Goal: Use online tool/utility

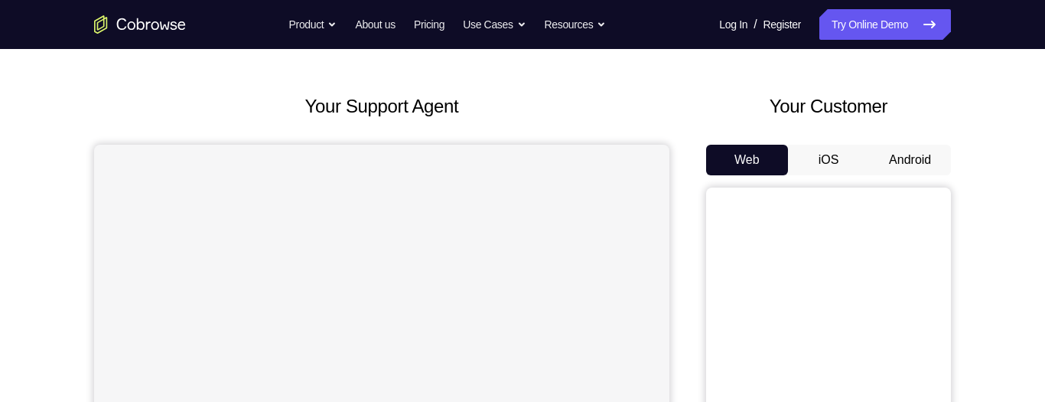
scroll to position [175, 0]
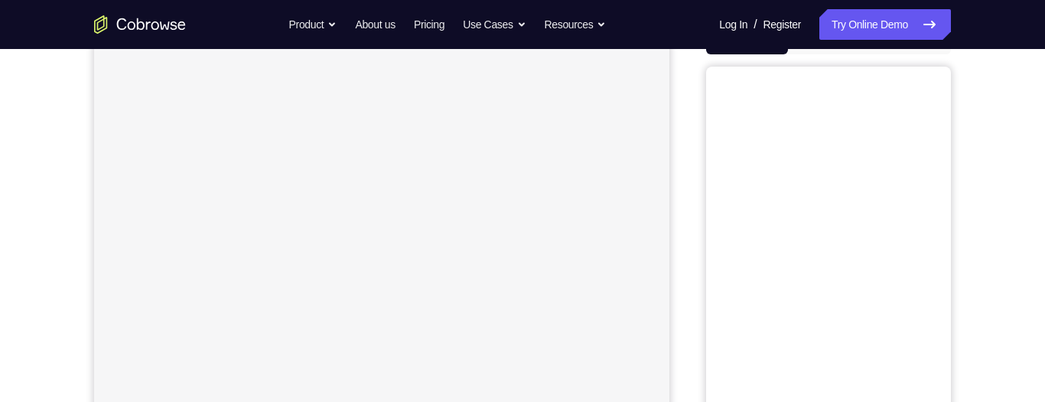
click at [904, 54] on button "Android" at bounding box center [910, 39] width 82 height 31
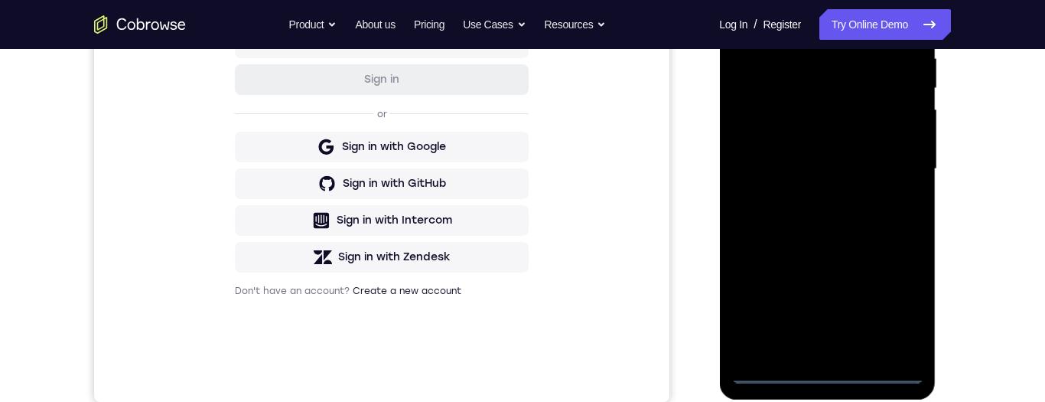
scroll to position [350, 0]
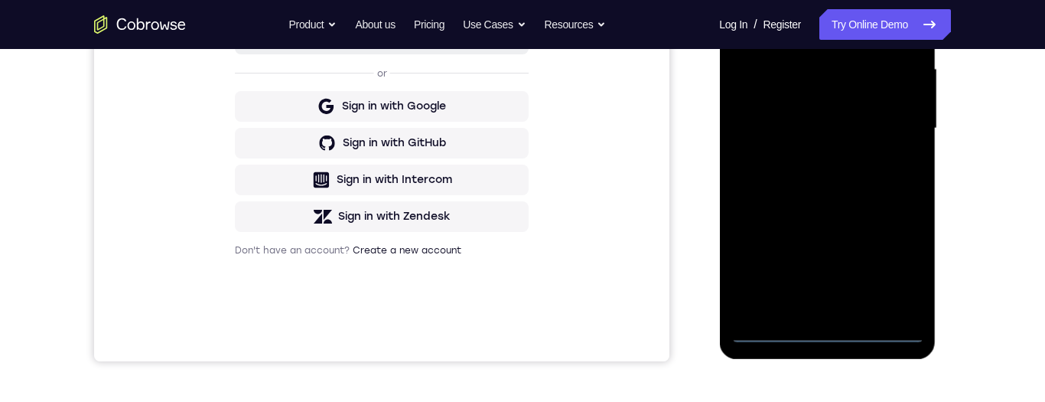
click at [820, 329] on div at bounding box center [827, 128] width 193 height 429
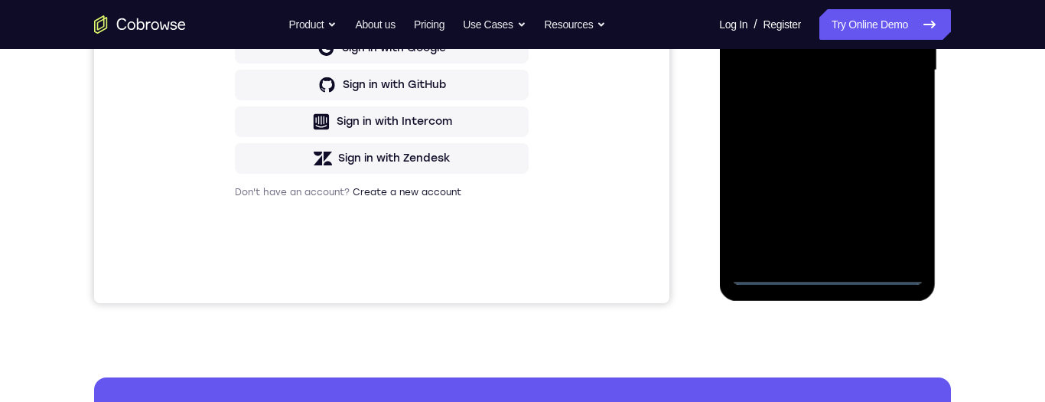
click at [830, 272] on div at bounding box center [827, 70] width 193 height 429
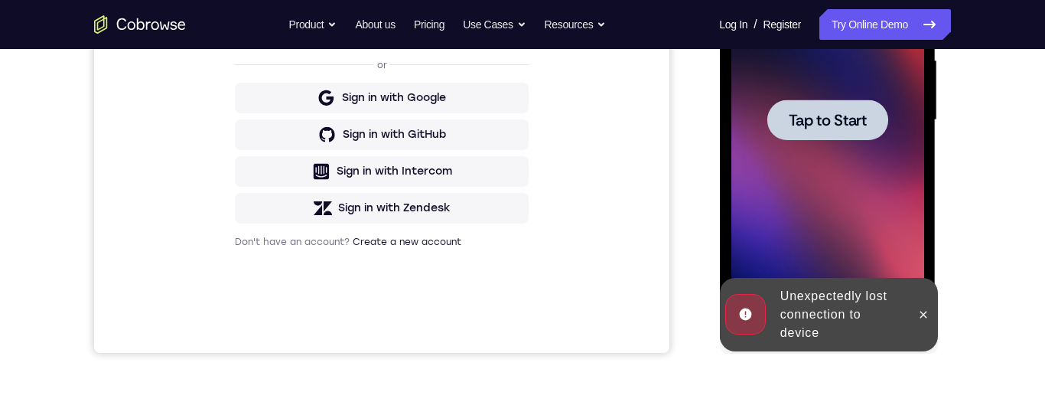
scroll to position [347, 0]
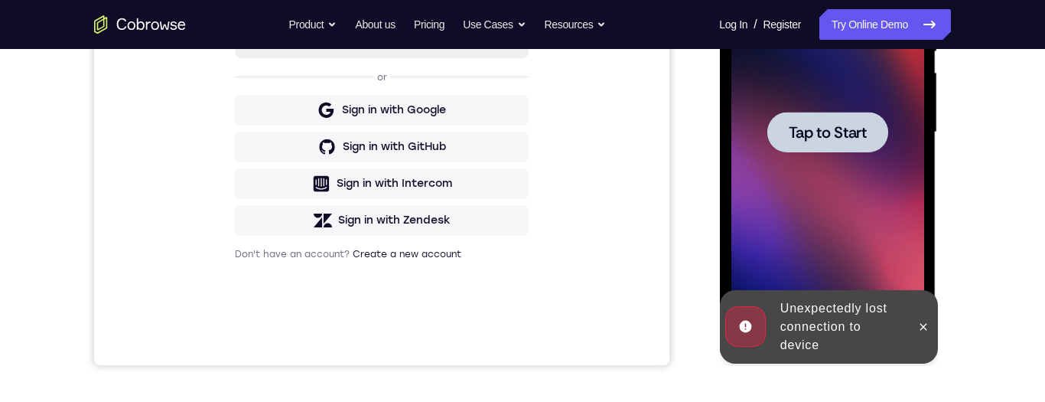
click at [856, 128] on span "Tap to Start" at bounding box center [827, 132] width 78 height 15
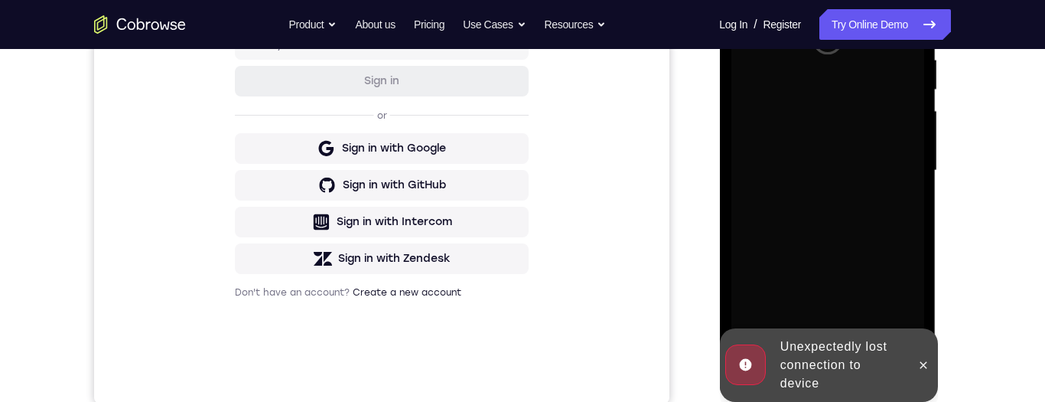
scroll to position [293, 0]
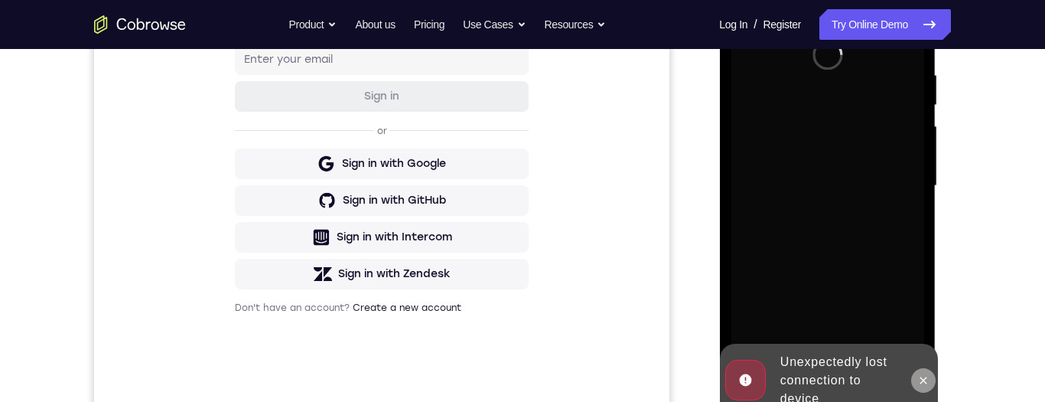
click at [920, 377] on icon at bounding box center [923, 380] width 12 height 12
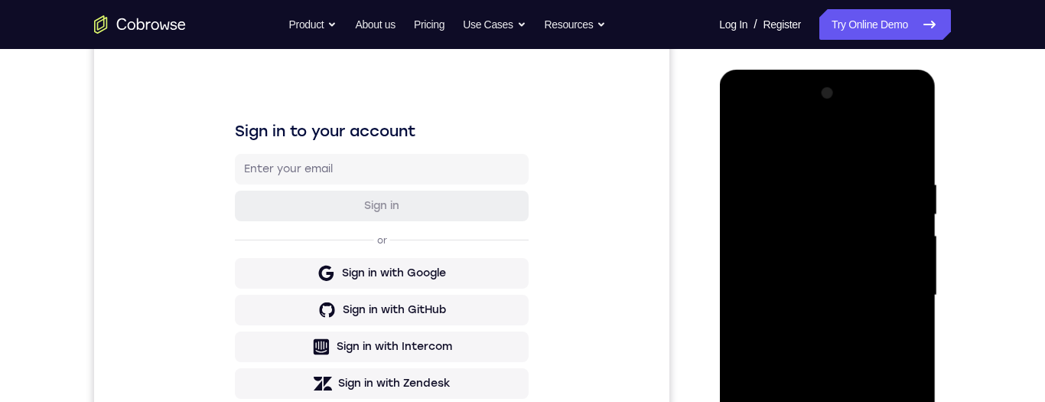
scroll to position [367, 0]
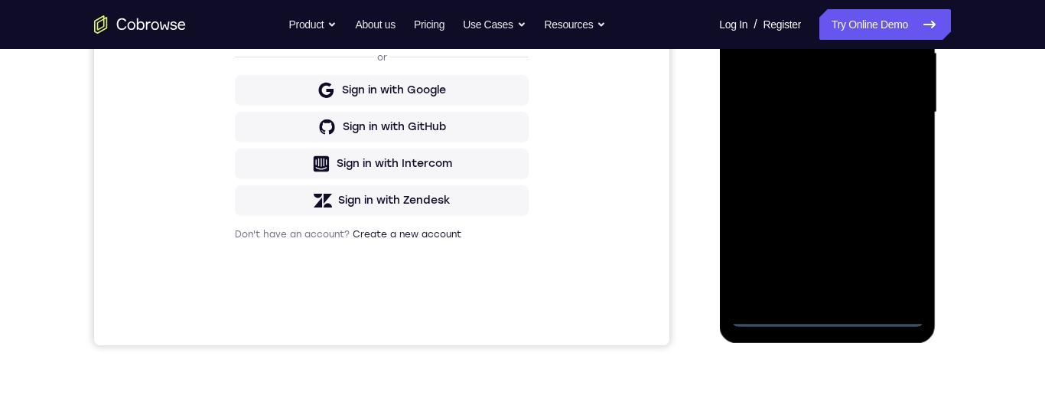
click at [827, 319] on div at bounding box center [827, 112] width 193 height 429
click at [896, 252] on div at bounding box center [827, 112] width 193 height 429
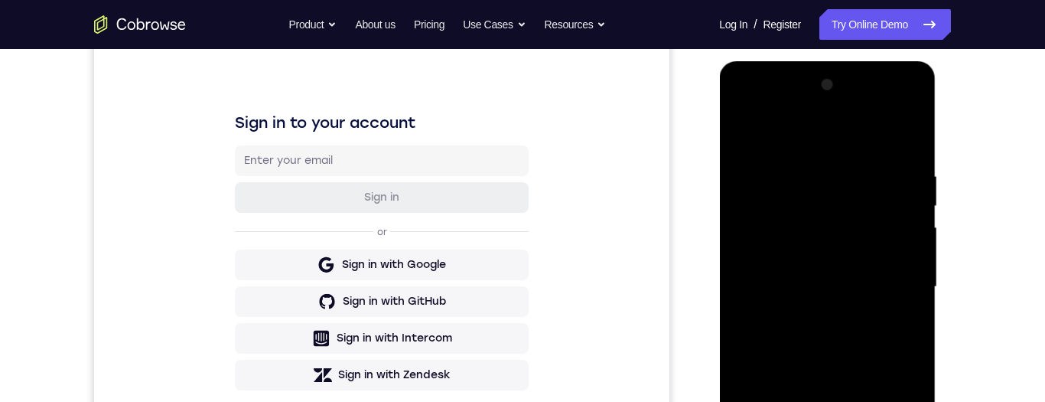
scroll to position [219, 0]
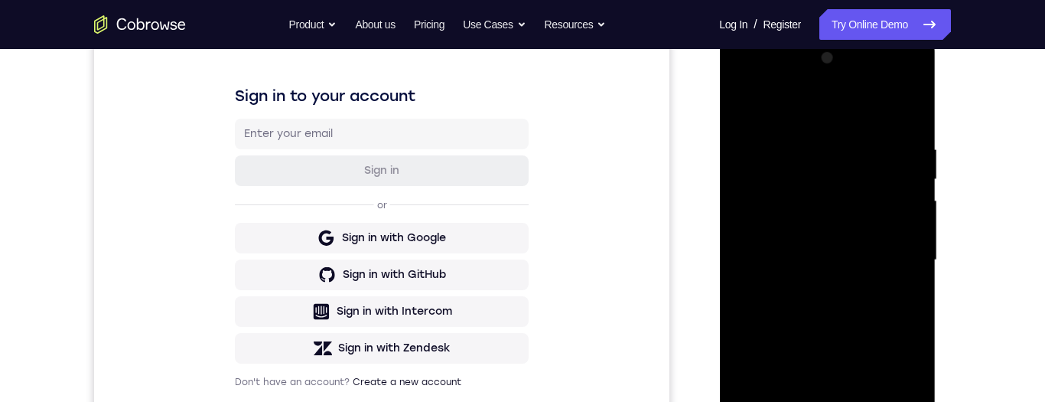
click at [844, 115] on div at bounding box center [827, 260] width 193 height 429
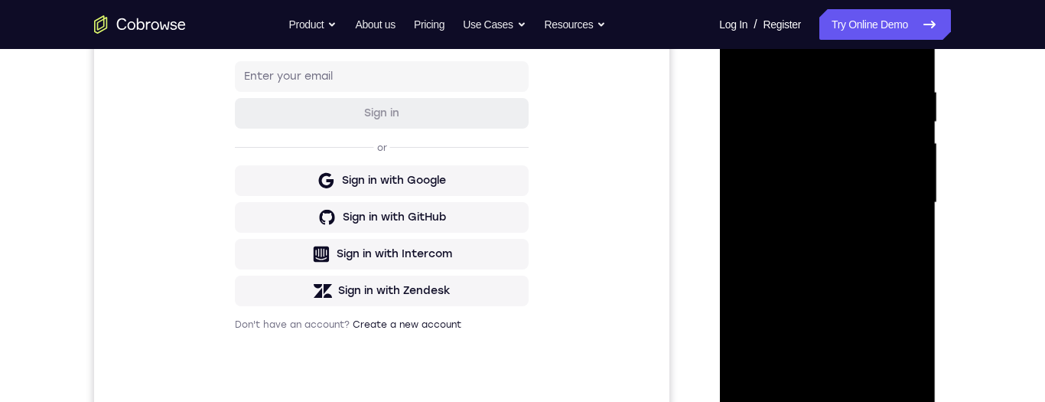
click at [893, 202] on div at bounding box center [827, 203] width 193 height 429
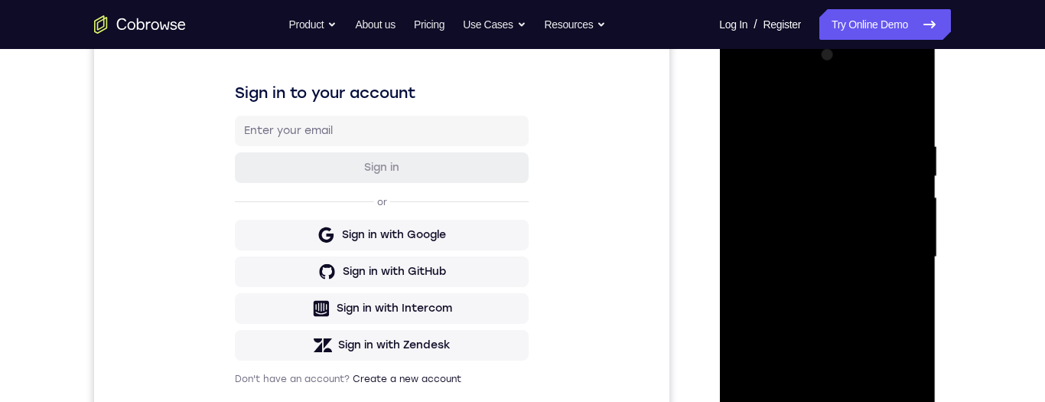
scroll to position [256, 0]
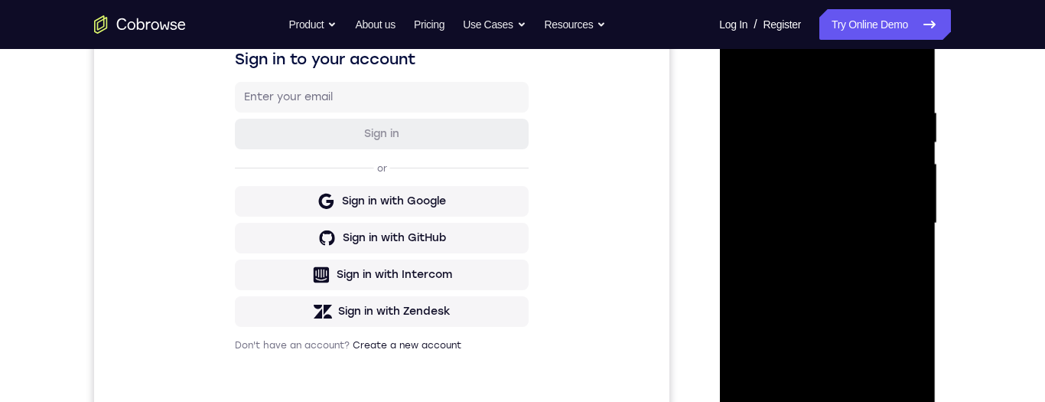
click at [811, 255] on div at bounding box center [827, 223] width 193 height 429
click at [876, 209] on div at bounding box center [827, 223] width 193 height 429
click at [839, 189] on div at bounding box center [827, 223] width 193 height 429
click at [901, 193] on div at bounding box center [827, 223] width 193 height 429
